Goal: Task Accomplishment & Management: Manage account settings

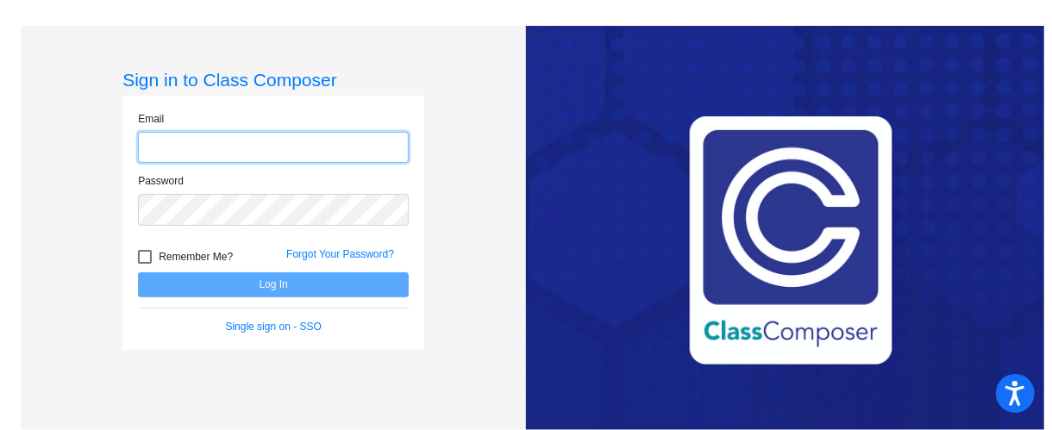
type input "[EMAIL_ADDRESS][DOMAIN_NAME]"
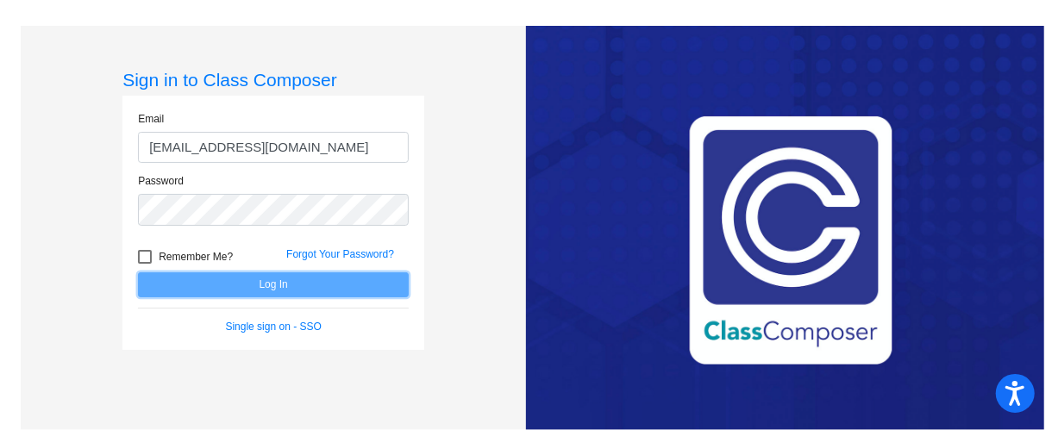
click at [279, 288] on button "Log In" at bounding box center [273, 285] width 271 height 25
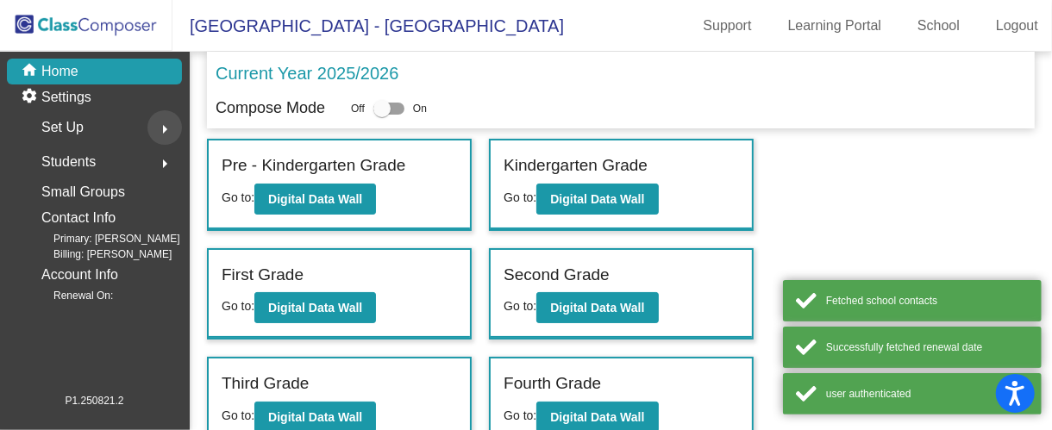
click at [160, 129] on mat-icon "arrow_right" at bounding box center [164, 129] width 21 height 21
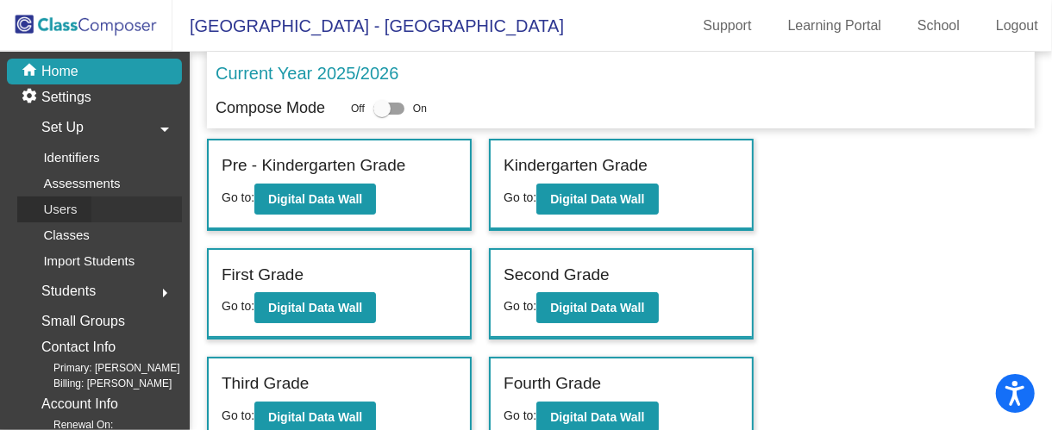
click at [61, 208] on p "Users" at bounding box center [60, 209] width 34 height 21
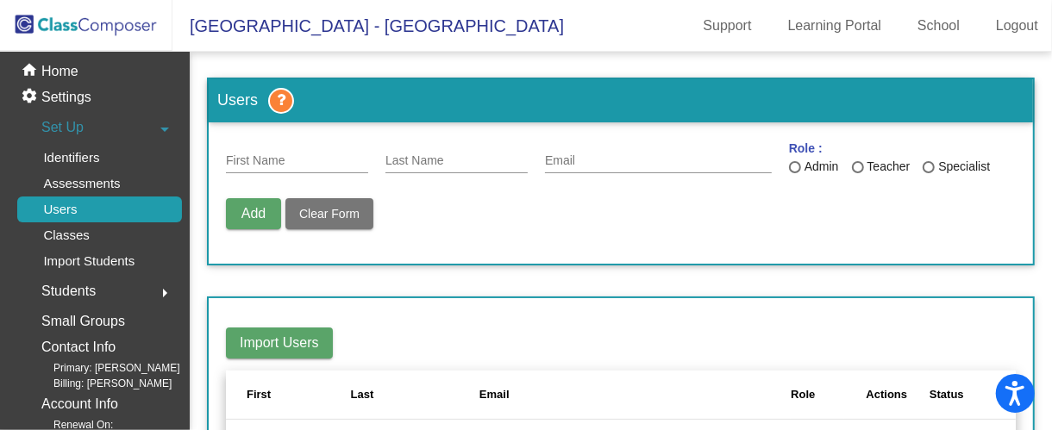
click at [682, 229] on div "Add Delete User Unblock User Clear Form" at bounding box center [621, 222] width 790 height 48
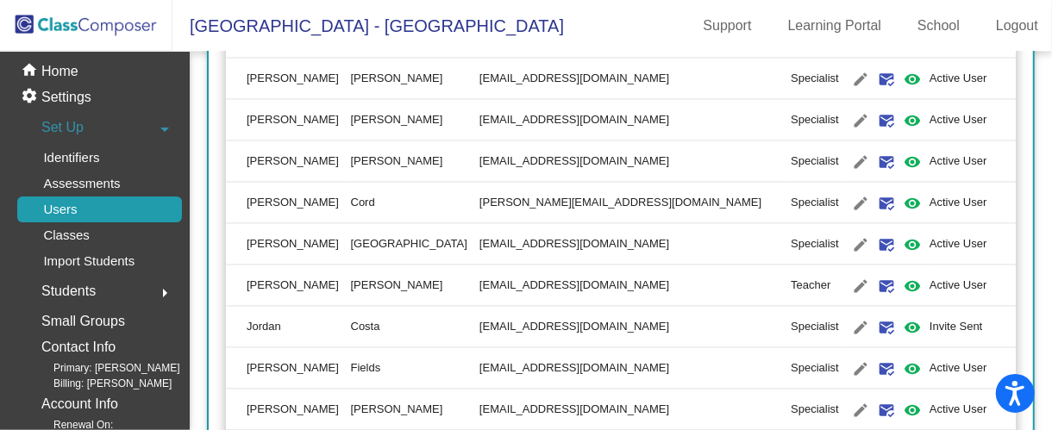
scroll to position [1725, 0]
